Goal: Task Accomplishment & Management: Use online tool/utility

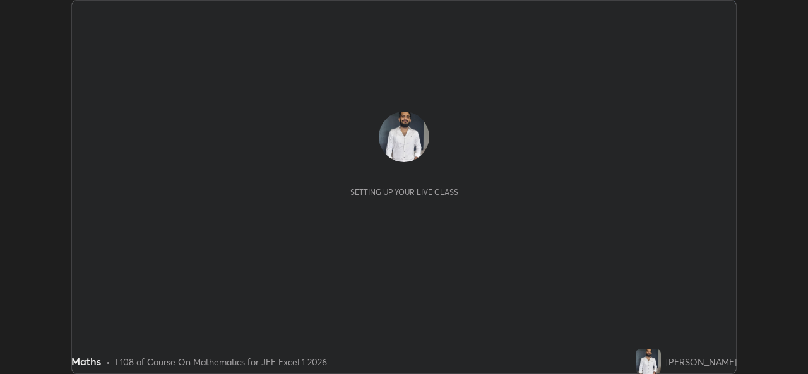
scroll to position [374, 808]
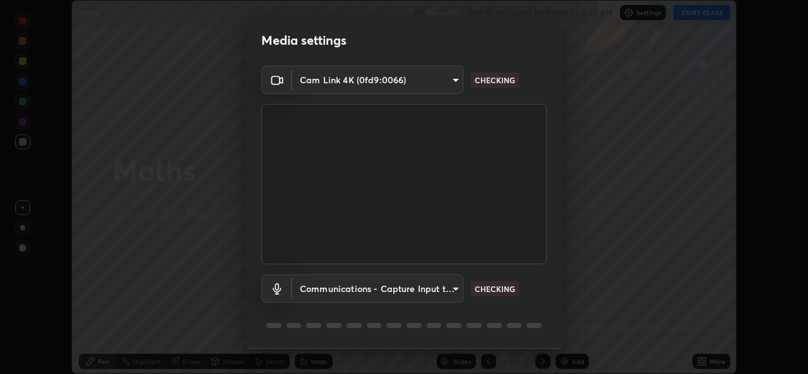
click at [707, 365] on div "Media settings Cam Link 4K (0fd9:0066) 2996d7093f1f008bc81b2c6533138efd04bdba2f…" at bounding box center [404, 187] width 808 height 374
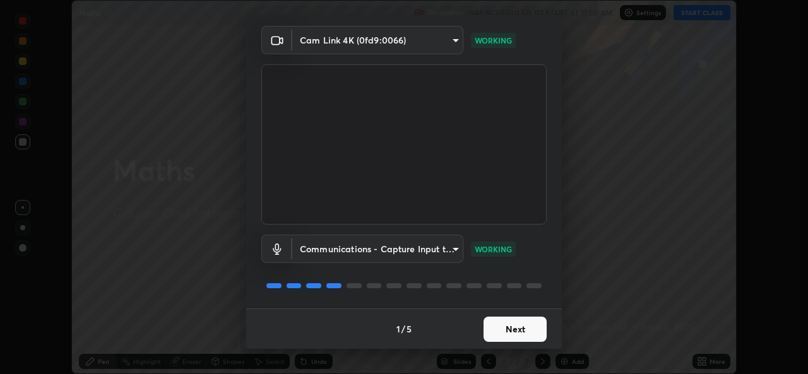
click at [503, 333] on button "Next" at bounding box center [515, 329] width 63 height 25
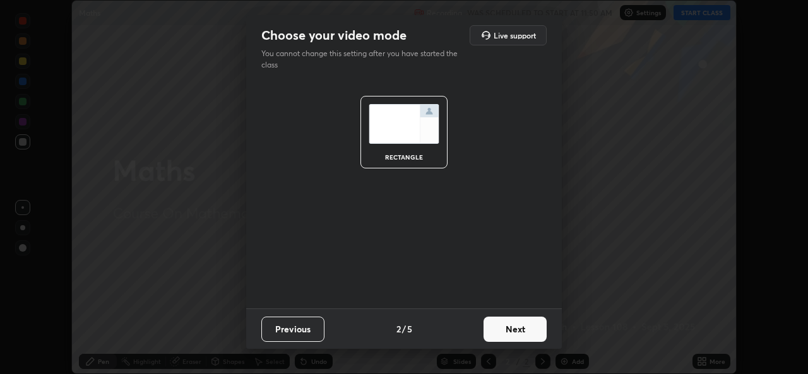
scroll to position [0, 0]
click at [504, 331] on button "Next" at bounding box center [515, 329] width 63 height 25
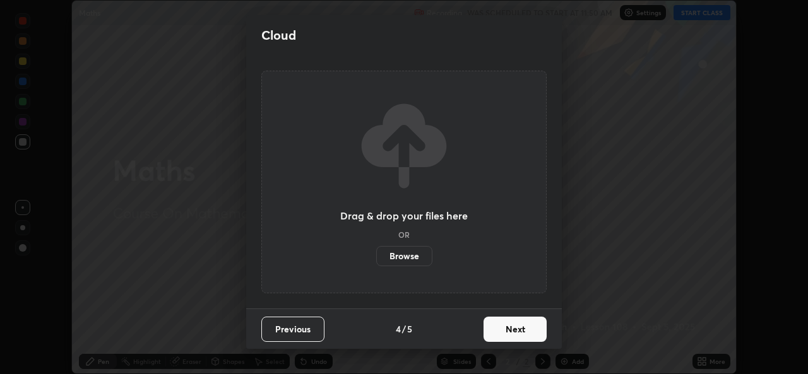
click at [507, 332] on button "Next" at bounding box center [515, 329] width 63 height 25
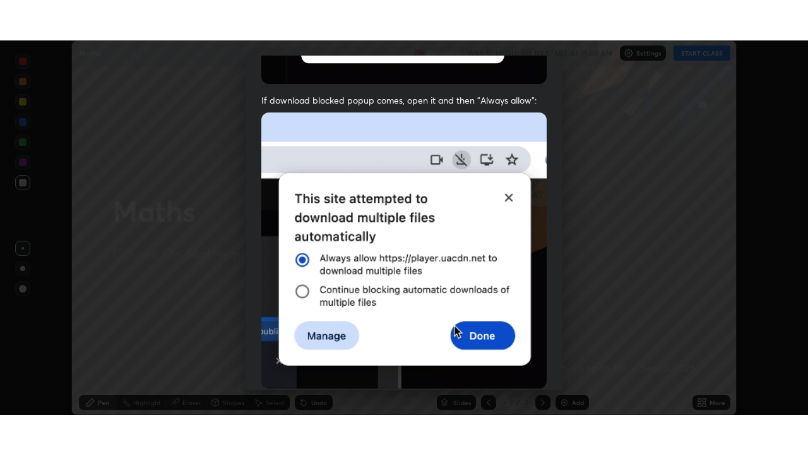
scroll to position [297, 0]
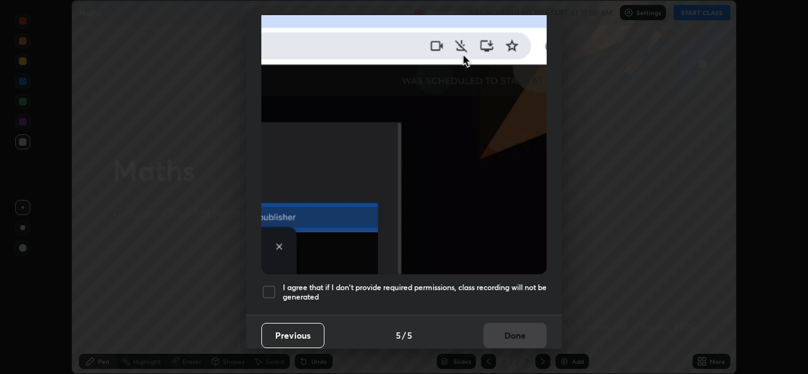
click at [367, 283] on h5 "I agree that if I don't provide required permissions, class recording will not …" at bounding box center [415, 293] width 264 height 20
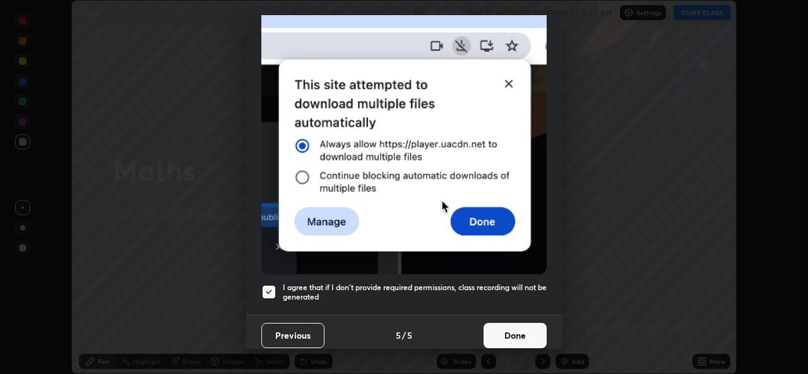
click at [506, 330] on button "Done" at bounding box center [515, 335] width 63 height 25
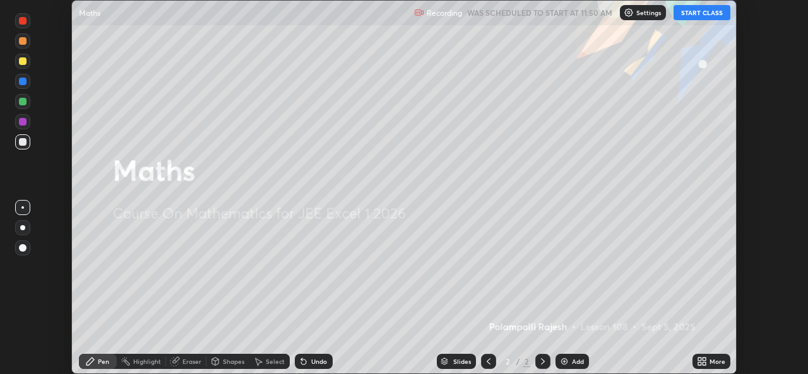
click at [705, 361] on icon at bounding box center [704, 359] width 3 height 3
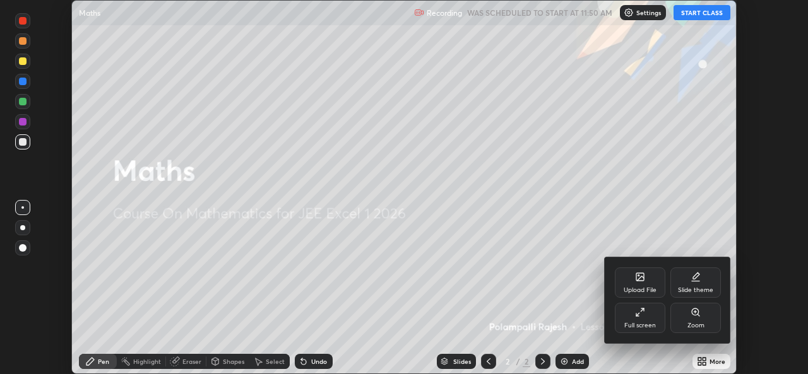
click at [643, 316] on icon at bounding box center [640, 313] width 10 height 10
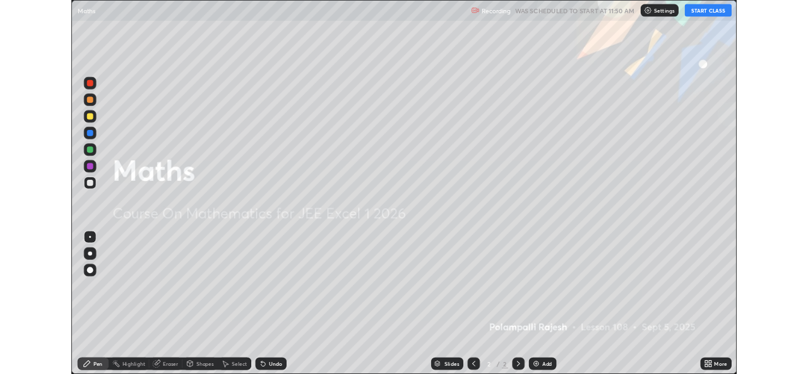
scroll to position [455, 808]
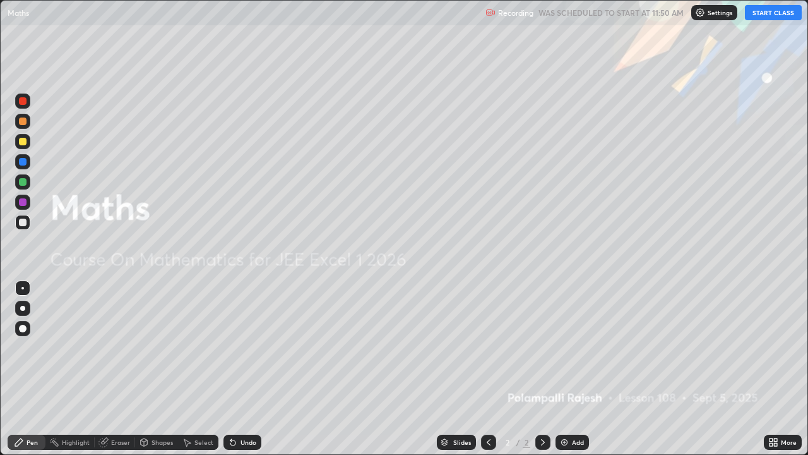
click at [768, 11] on button "START CLASS" at bounding box center [773, 12] width 57 height 15
click at [570, 374] on div "Add" at bounding box center [572, 441] width 33 height 15
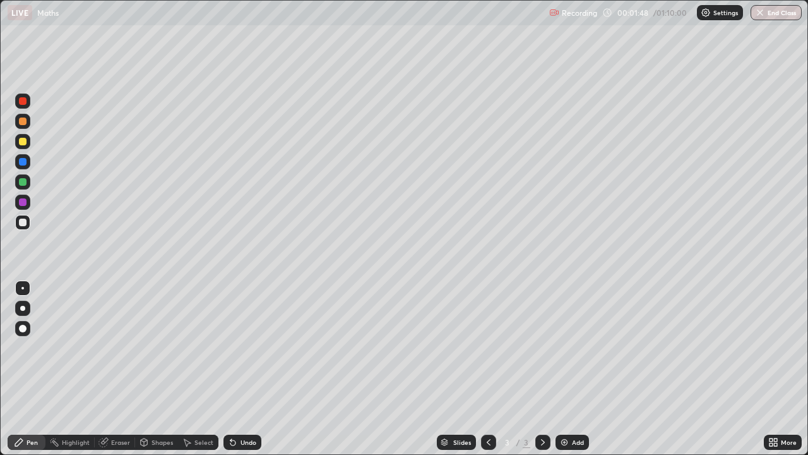
click at [247, 374] on div "Undo" at bounding box center [249, 442] width 16 height 6
click at [248, 374] on div "Undo" at bounding box center [249, 442] width 16 height 6
click at [247, 374] on div "Undo" at bounding box center [249, 442] width 16 height 6
click at [246, 374] on div "Undo" at bounding box center [249, 442] width 16 height 6
click at [23, 182] on div at bounding box center [23, 182] width 8 height 8
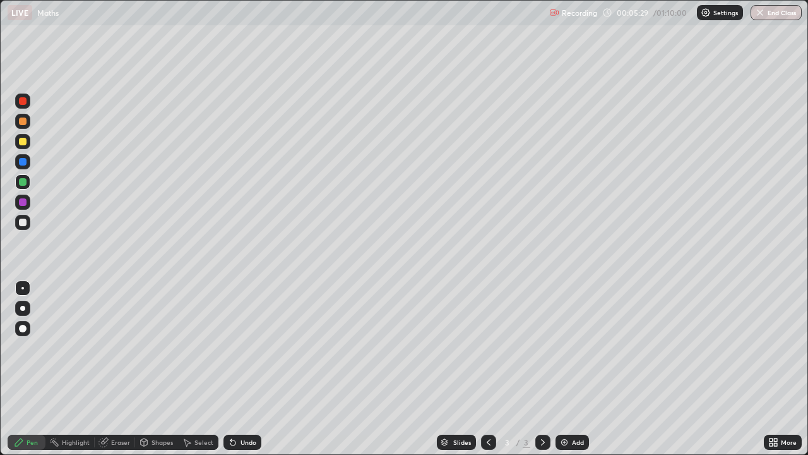
click at [231, 374] on icon at bounding box center [232, 442] width 5 height 5
click at [236, 374] on div "Undo" at bounding box center [243, 441] width 38 height 15
click at [231, 374] on icon at bounding box center [232, 442] width 5 height 5
click at [233, 374] on div "Undo" at bounding box center [243, 441] width 38 height 15
click at [234, 374] on div "Undo" at bounding box center [243, 441] width 38 height 15
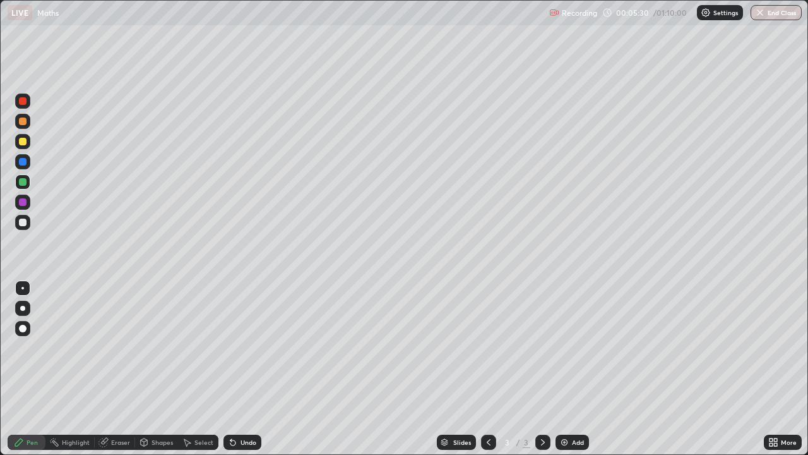
click at [232, 374] on div "Undo" at bounding box center [243, 441] width 38 height 15
click at [233, 374] on icon at bounding box center [233, 442] width 10 height 10
click at [230, 374] on div "Undo" at bounding box center [243, 441] width 38 height 15
click at [233, 374] on div "Undo" at bounding box center [243, 441] width 38 height 15
click at [230, 374] on icon at bounding box center [232, 442] width 5 height 5
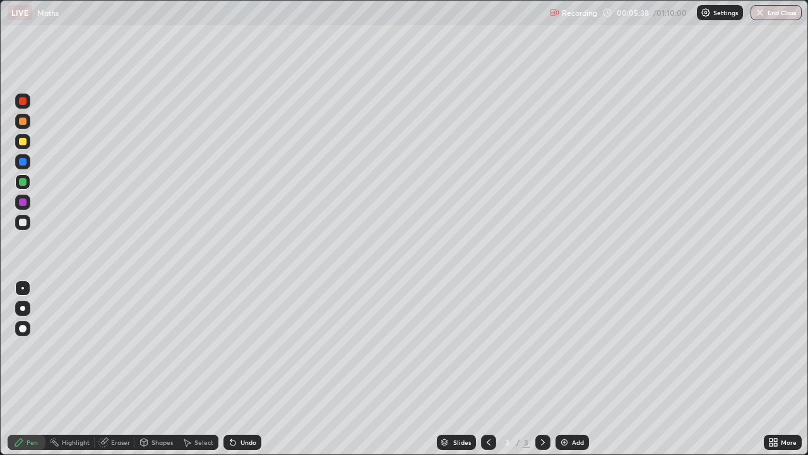
click at [230, 374] on icon at bounding box center [232, 442] width 5 height 5
click at [231, 374] on icon at bounding box center [232, 442] width 5 height 5
click at [24, 204] on div at bounding box center [23, 202] width 8 height 8
click at [23, 222] on div at bounding box center [23, 222] width 8 height 8
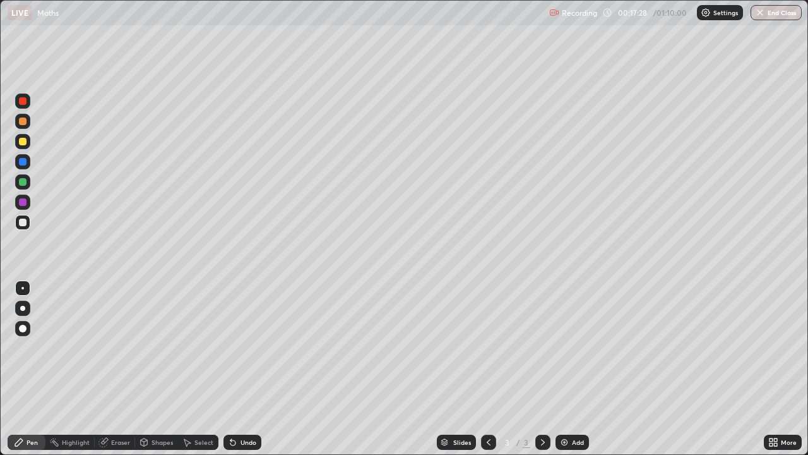
click at [570, 374] on div "Add" at bounding box center [572, 441] width 33 height 15
click at [242, 374] on div "Undo" at bounding box center [249, 442] width 16 height 6
click at [243, 374] on div "Undo" at bounding box center [249, 442] width 16 height 6
click at [245, 374] on div "Undo" at bounding box center [249, 442] width 16 height 6
click at [246, 374] on div "Undo" at bounding box center [249, 442] width 16 height 6
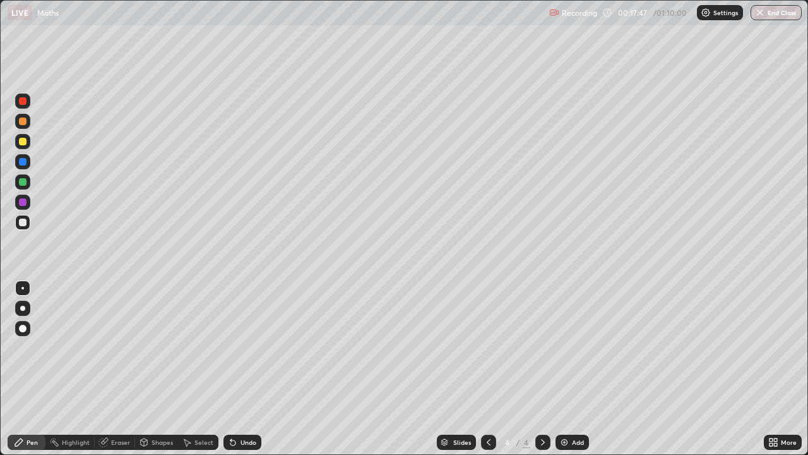
click at [246, 374] on div "Undo" at bounding box center [249, 442] width 16 height 6
click at [105, 374] on icon at bounding box center [104, 441] width 7 height 6
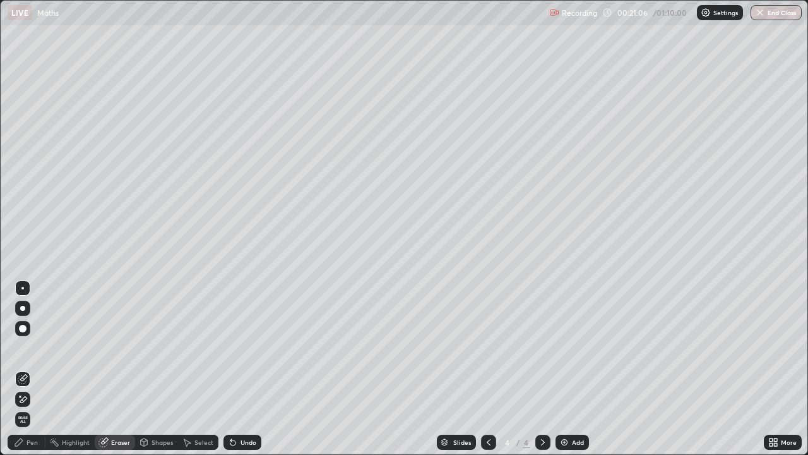
click at [25, 374] on div "Pen" at bounding box center [27, 441] width 38 height 15
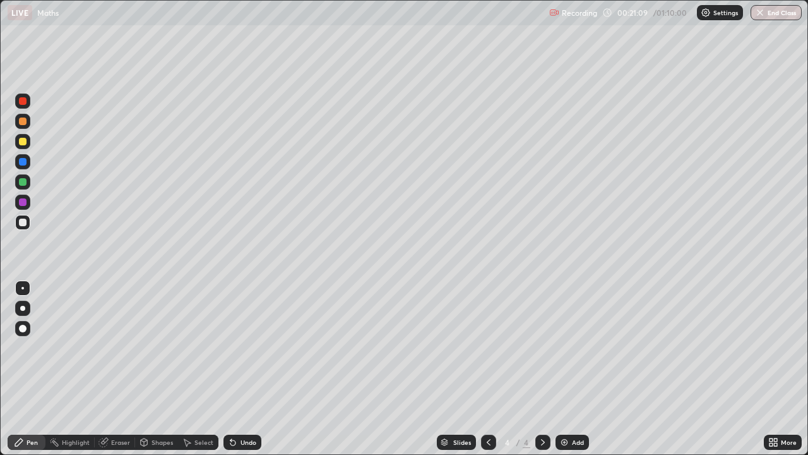
click at [231, 374] on icon at bounding box center [232, 442] width 5 height 5
click at [241, 374] on div "Undo" at bounding box center [249, 442] width 16 height 6
click at [234, 374] on icon at bounding box center [233, 442] width 10 height 10
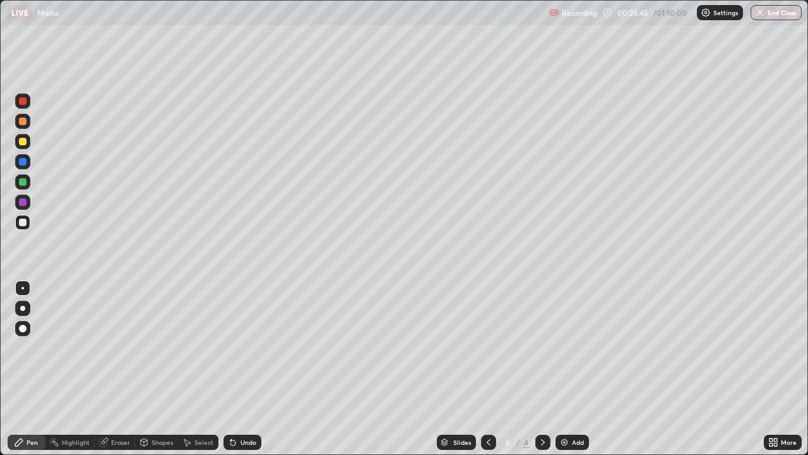
click at [231, 374] on icon at bounding box center [232, 442] width 5 height 5
click at [239, 374] on div "Undo" at bounding box center [243, 441] width 38 height 15
click at [576, 374] on div "Add" at bounding box center [578, 442] width 12 height 6
click at [243, 374] on div "Undo" at bounding box center [249, 442] width 16 height 6
click at [242, 374] on div "Undo" at bounding box center [249, 442] width 16 height 6
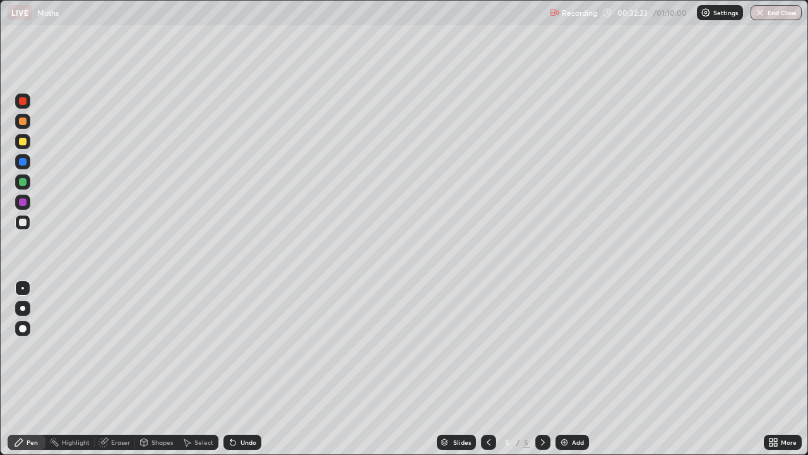
click at [246, 374] on div "Undo" at bounding box center [249, 442] width 16 height 6
click at [249, 374] on div "Undo" at bounding box center [243, 441] width 38 height 15
click at [251, 374] on div "Undo" at bounding box center [239, 441] width 43 height 25
click at [248, 374] on div "Undo" at bounding box center [243, 441] width 38 height 15
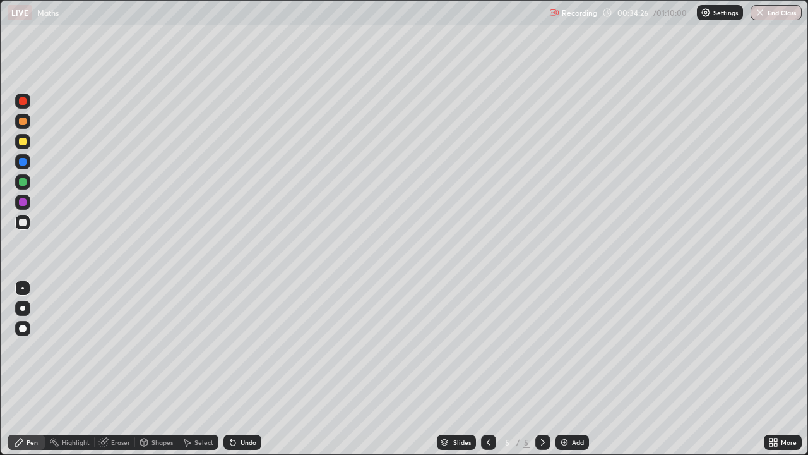
click at [234, 374] on icon at bounding box center [233, 442] width 10 height 10
click at [231, 374] on icon at bounding box center [232, 442] width 5 height 5
click at [229, 374] on div "Undo" at bounding box center [243, 441] width 38 height 15
click at [22, 185] on div at bounding box center [23, 182] width 8 height 8
click at [238, 374] on div "Undo" at bounding box center [243, 441] width 38 height 15
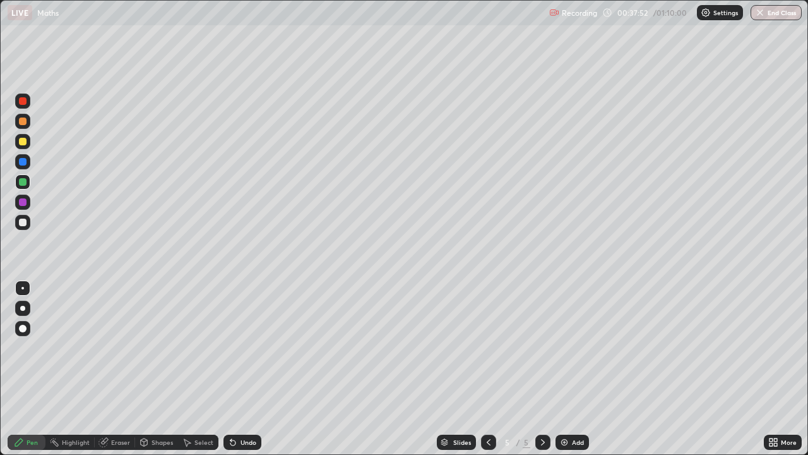
click at [236, 374] on icon at bounding box center [233, 442] width 10 height 10
click at [193, 374] on div "Select" at bounding box center [198, 441] width 40 height 15
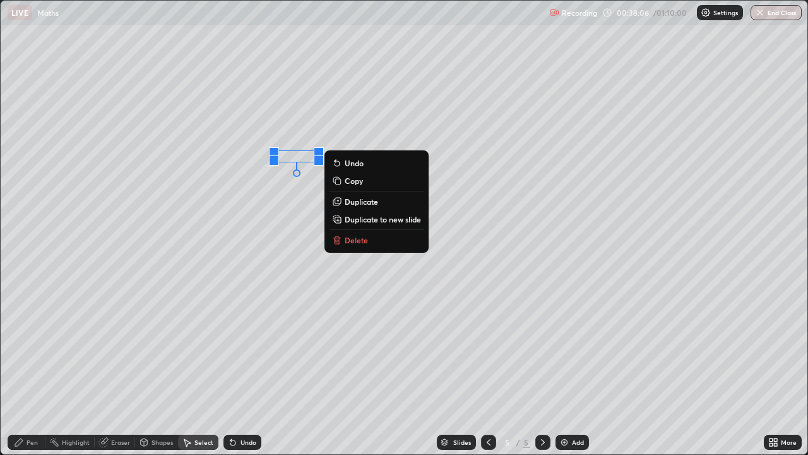
click at [357, 241] on p "Delete" at bounding box center [356, 240] width 23 height 10
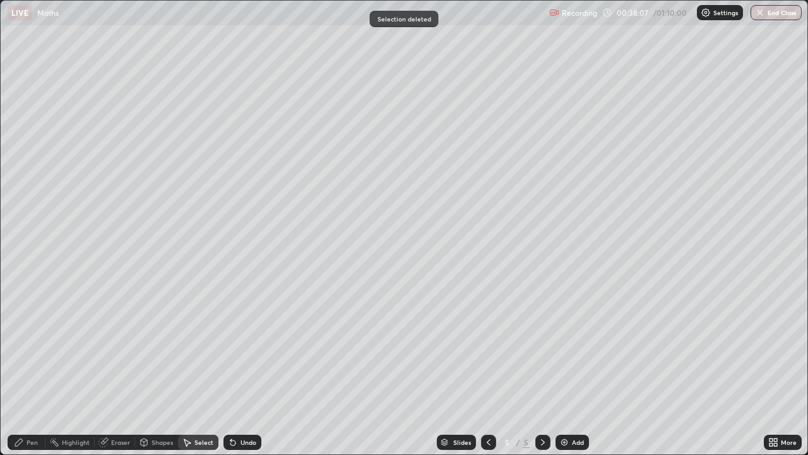
click at [28, 374] on div "Pen" at bounding box center [32, 442] width 11 height 6
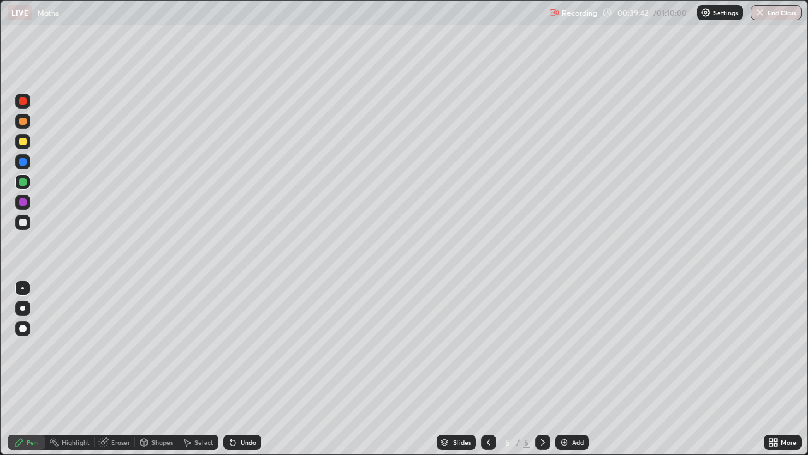
click at [122, 374] on div "Eraser" at bounding box center [120, 442] width 19 height 6
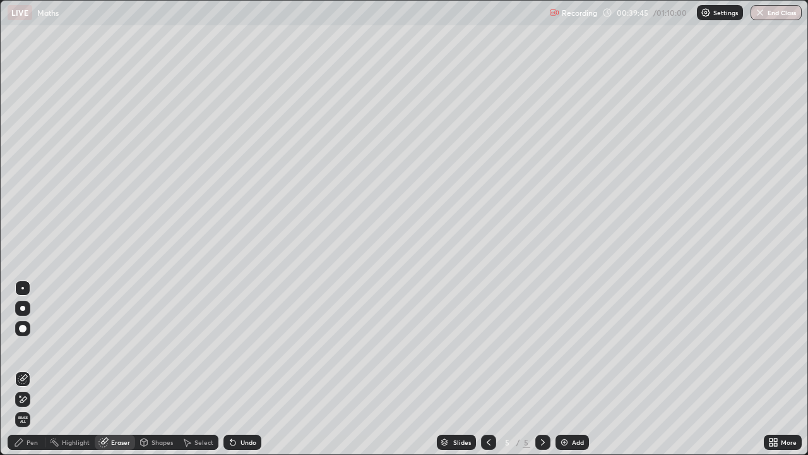
click at [32, 374] on div "Pen" at bounding box center [27, 441] width 38 height 15
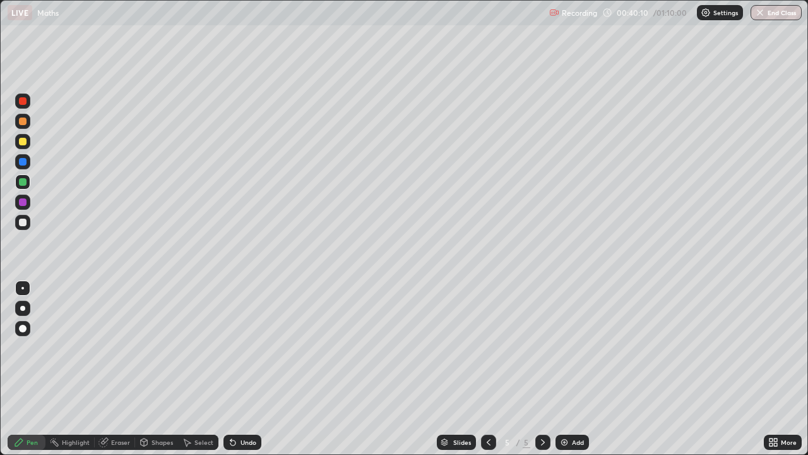
click at [109, 374] on div "Eraser" at bounding box center [115, 441] width 40 height 15
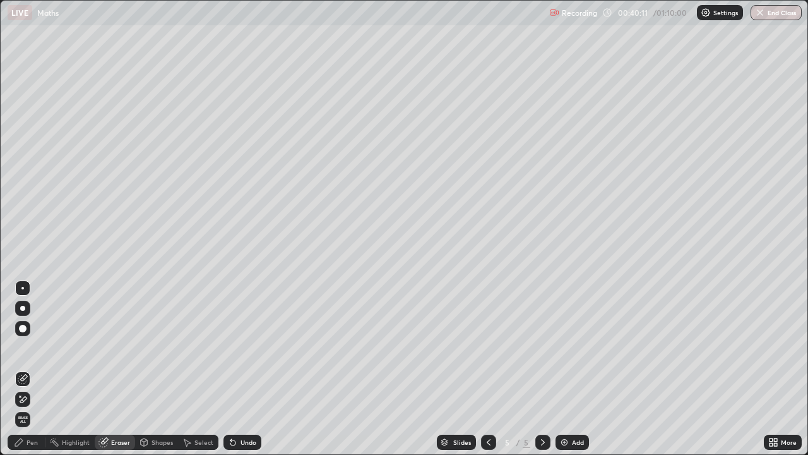
click at [21, 374] on icon at bounding box center [23, 399] width 7 height 6
click at [30, 374] on div "Pen" at bounding box center [32, 442] width 11 height 6
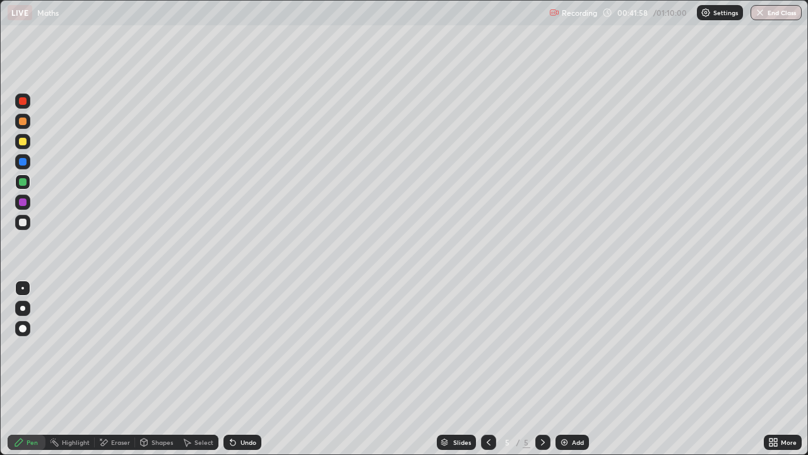
click at [239, 374] on div "Undo" at bounding box center [243, 441] width 38 height 15
click at [236, 374] on icon at bounding box center [233, 442] width 10 height 10
click at [233, 374] on icon at bounding box center [232, 442] width 5 height 5
click at [234, 374] on icon at bounding box center [233, 442] width 10 height 10
click at [233, 374] on icon at bounding box center [232, 442] width 5 height 5
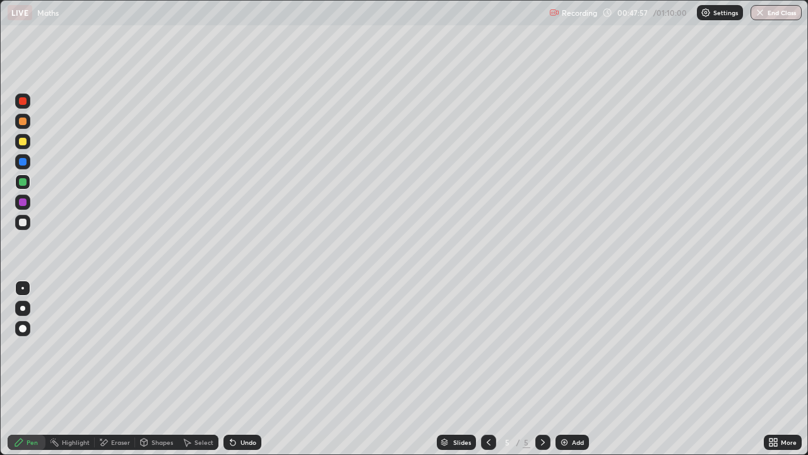
click at [767, 374] on div "More" at bounding box center [783, 441] width 38 height 15
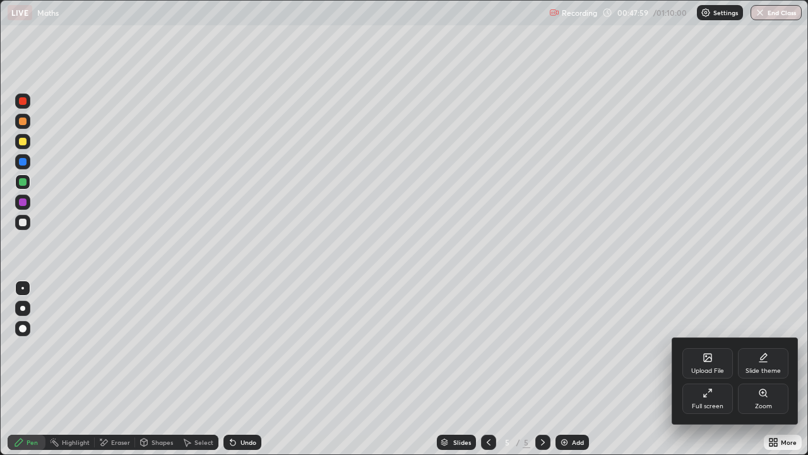
click at [727, 318] on div at bounding box center [404, 227] width 808 height 455
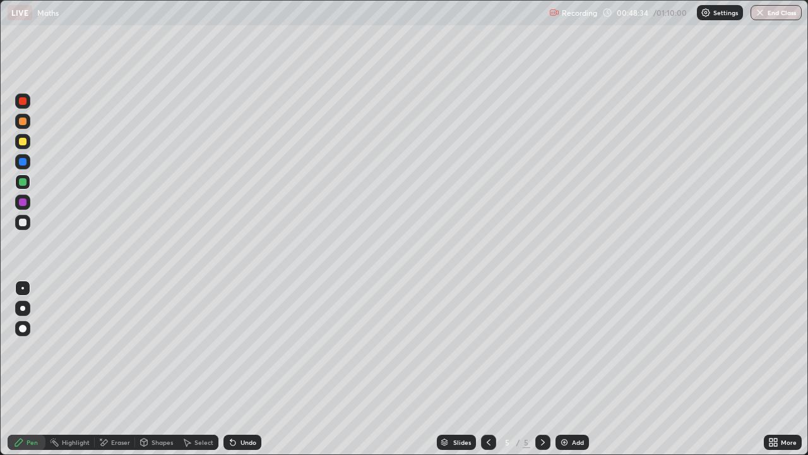
click at [570, 374] on div "Add" at bounding box center [572, 441] width 33 height 15
click at [116, 374] on div "Eraser" at bounding box center [120, 442] width 19 height 6
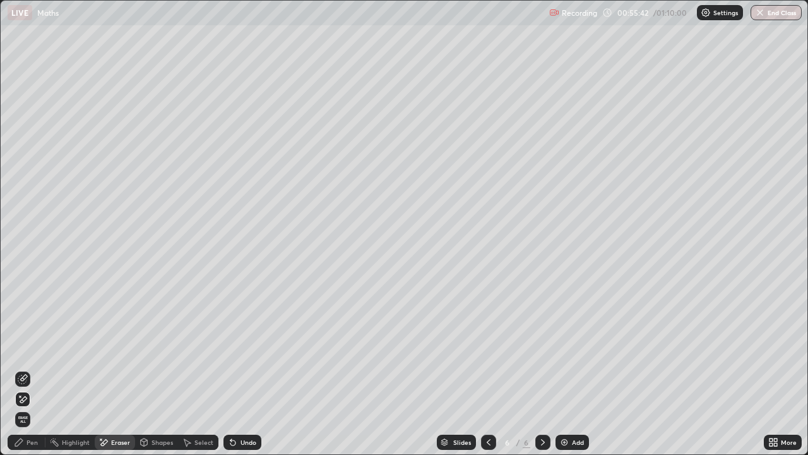
click at [34, 374] on div "Pen" at bounding box center [32, 442] width 11 height 6
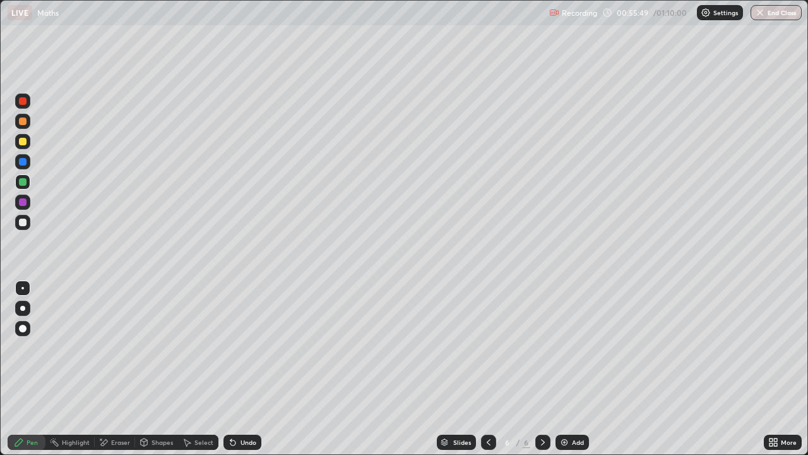
click at [237, 374] on div "Undo" at bounding box center [243, 441] width 38 height 15
click at [235, 374] on icon at bounding box center [233, 442] width 10 height 10
click at [236, 374] on icon at bounding box center [233, 442] width 10 height 10
click at [236, 374] on div "Undo" at bounding box center [243, 441] width 38 height 15
click at [241, 374] on div "Undo" at bounding box center [249, 442] width 16 height 6
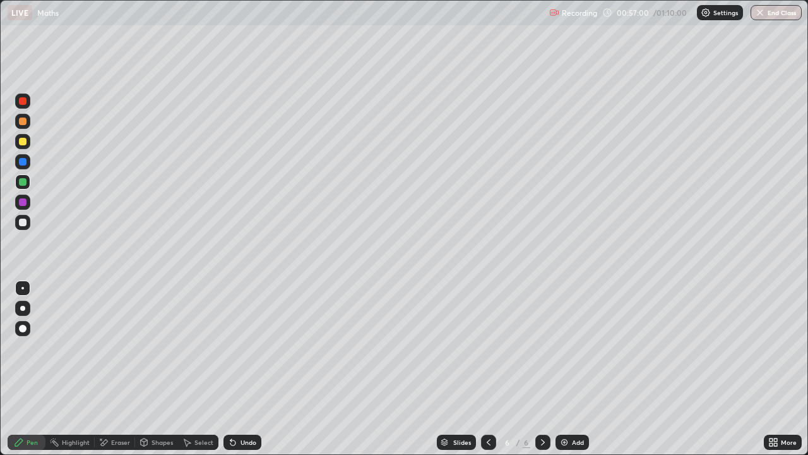
click at [117, 374] on div "Eraser" at bounding box center [120, 442] width 19 height 6
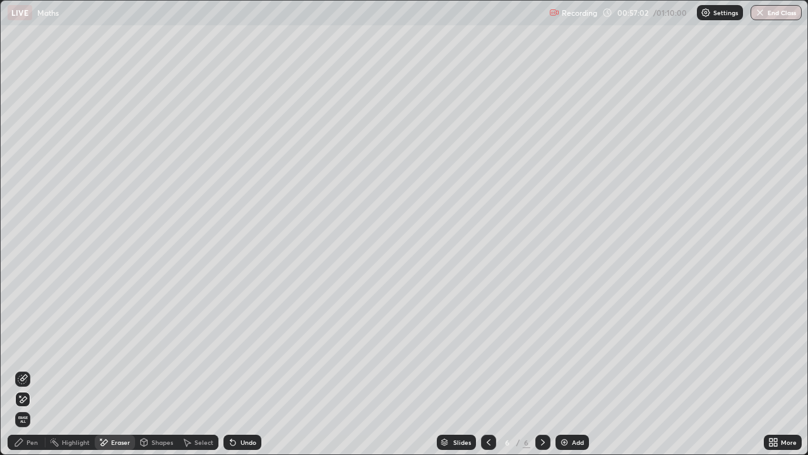
click at [29, 374] on div "Pen" at bounding box center [32, 442] width 11 height 6
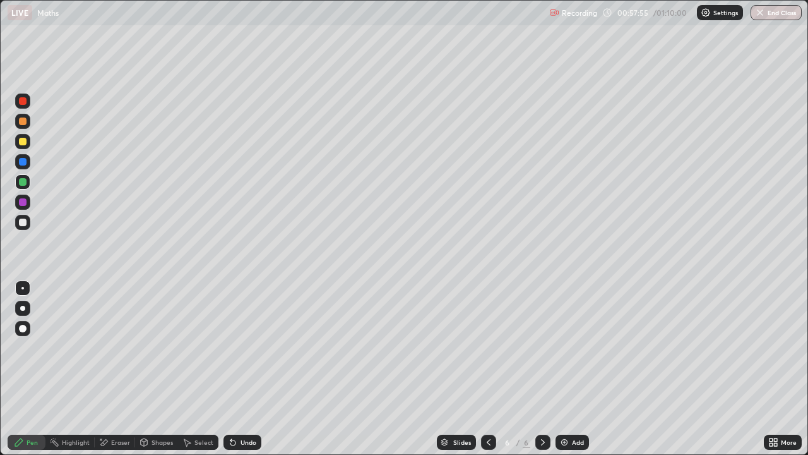
click at [233, 374] on icon at bounding box center [232, 442] width 5 height 5
click at [234, 374] on icon at bounding box center [233, 442] width 10 height 10
click at [235, 374] on icon at bounding box center [233, 442] width 10 height 10
click at [776, 374] on icon at bounding box center [775, 439] width 3 height 3
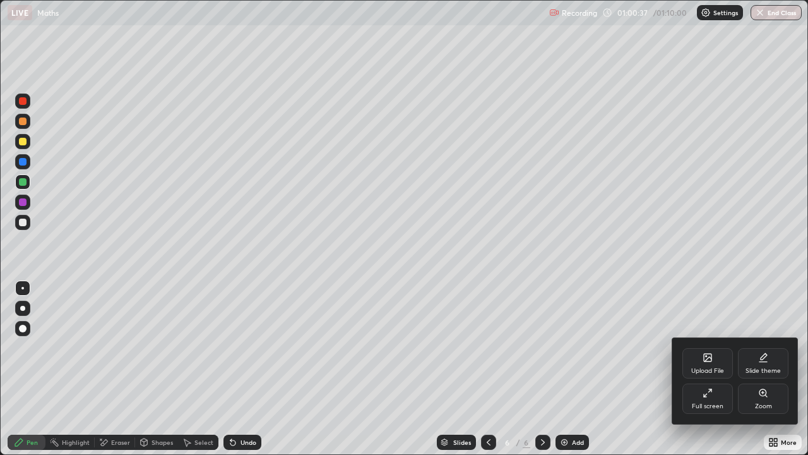
click at [616, 374] on div at bounding box center [404, 227] width 808 height 455
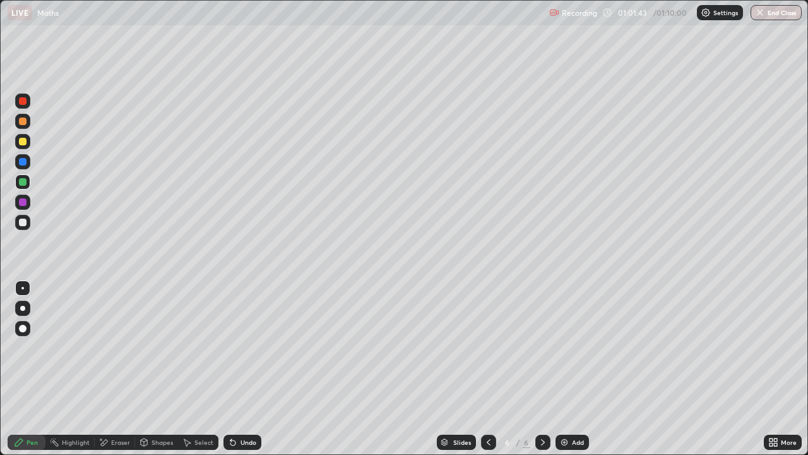
click at [760, 17] on img "button" at bounding box center [760, 13] width 10 height 10
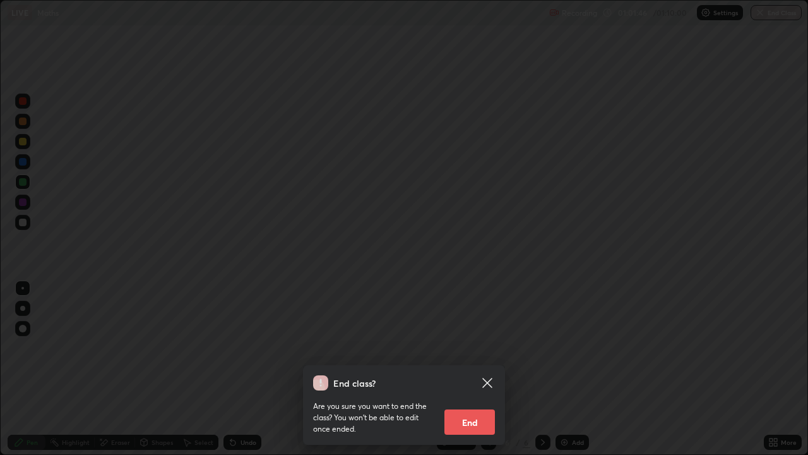
click at [461, 374] on button "End" at bounding box center [470, 421] width 51 height 25
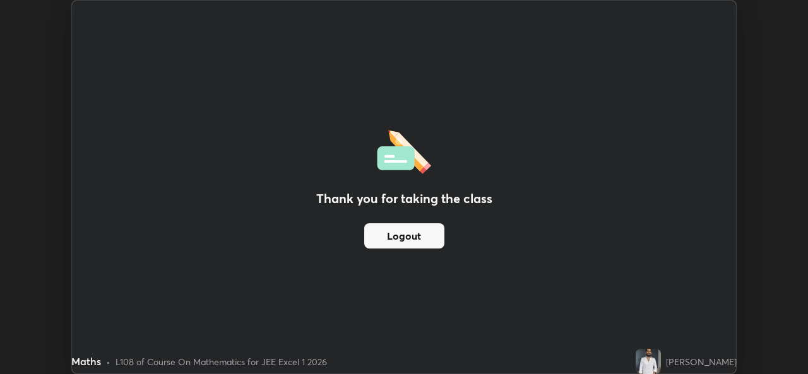
scroll to position [62768, 62334]
